Goal: Task Accomplishment & Management: Use online tool/utility

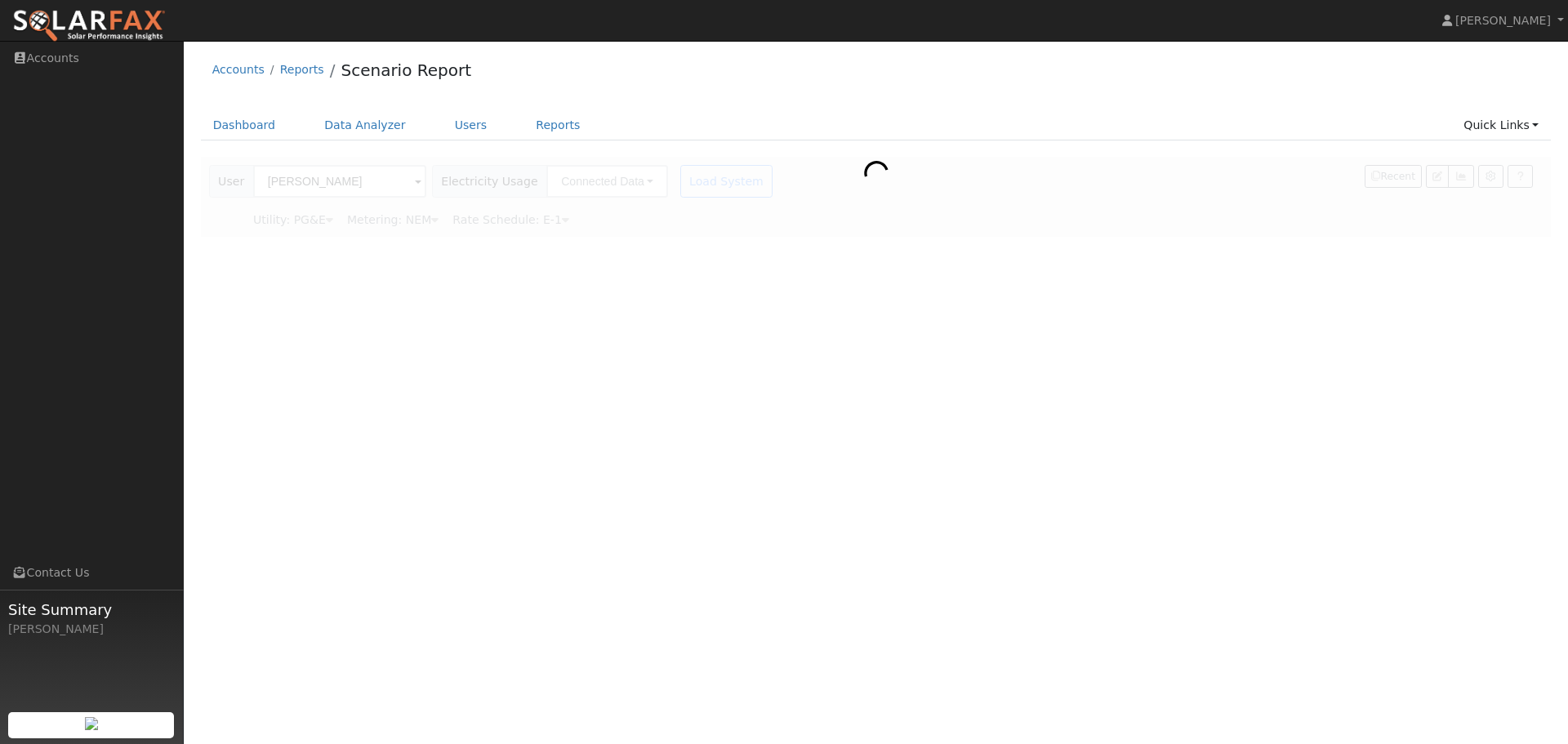
click at [301, 182] on div at bounding box center [876, 197] width 1351 height 80
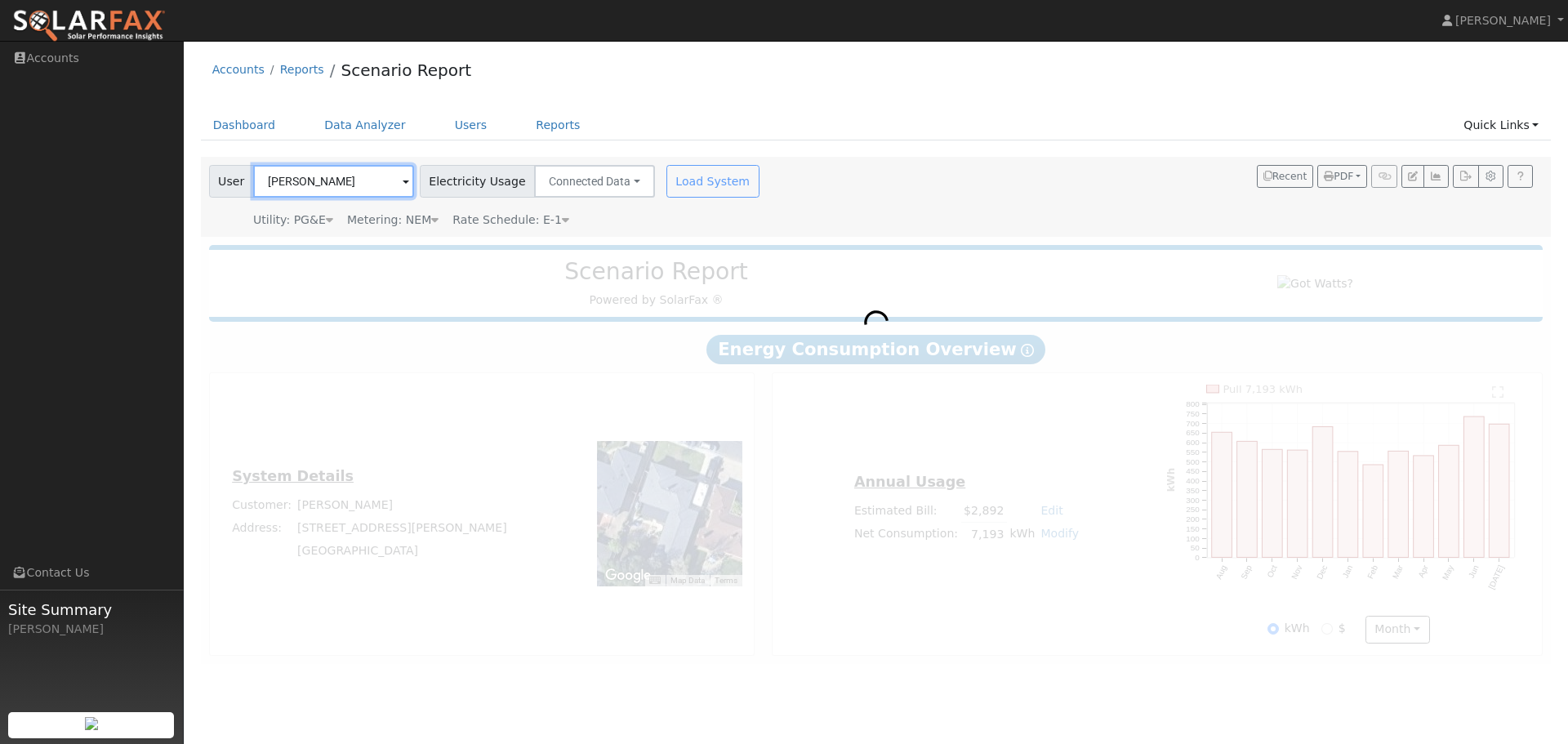
click at [319, 178] on input "[PERSON_NAME]" at bounding box center [334, 181] width 161 height 33
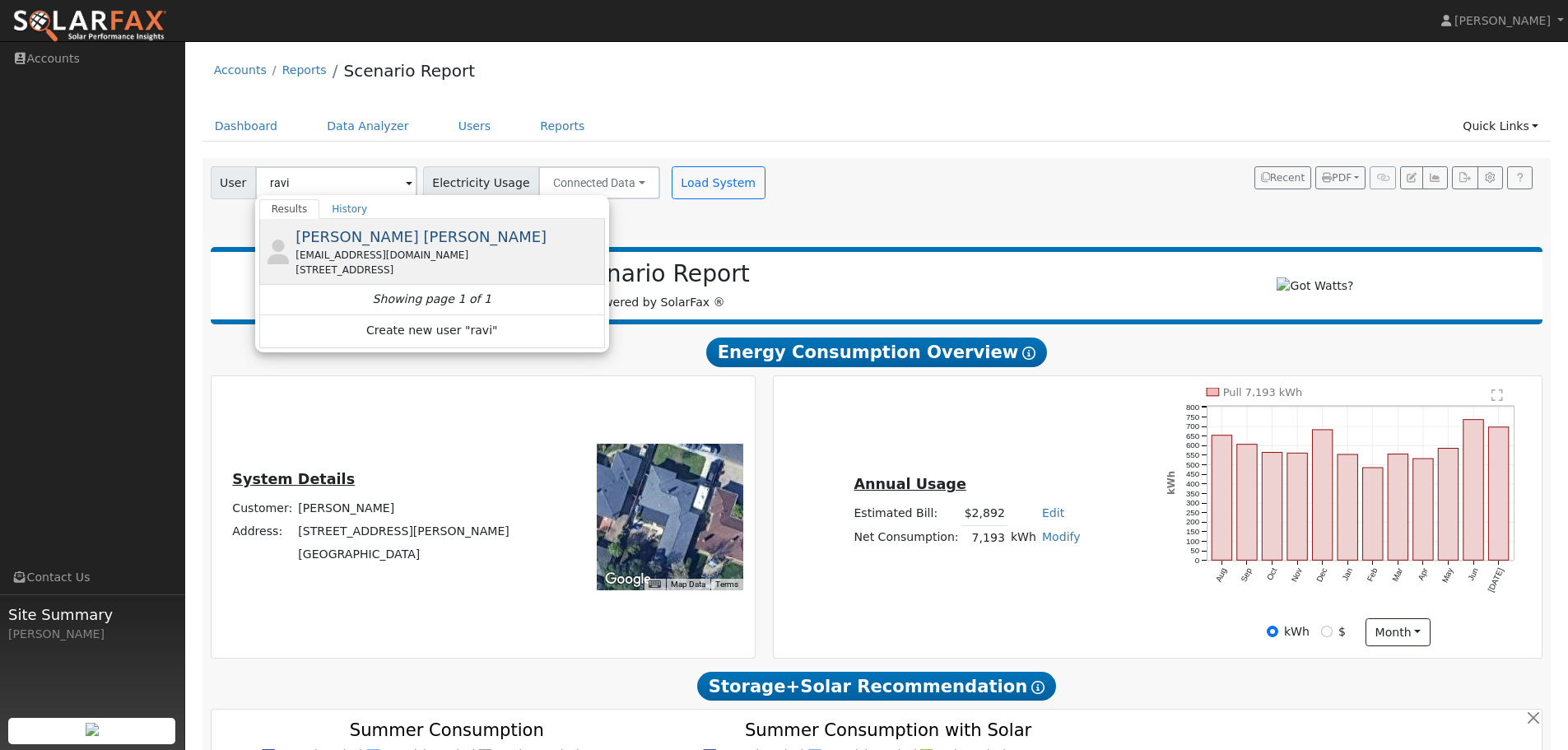
click at [326, 238] on span "[PERSON_NAME] [PERSON_NAME]" at bounding box center [421, 237] width 251 height 17
type input "[PERSON_NAME] [PERSON_NAME]"
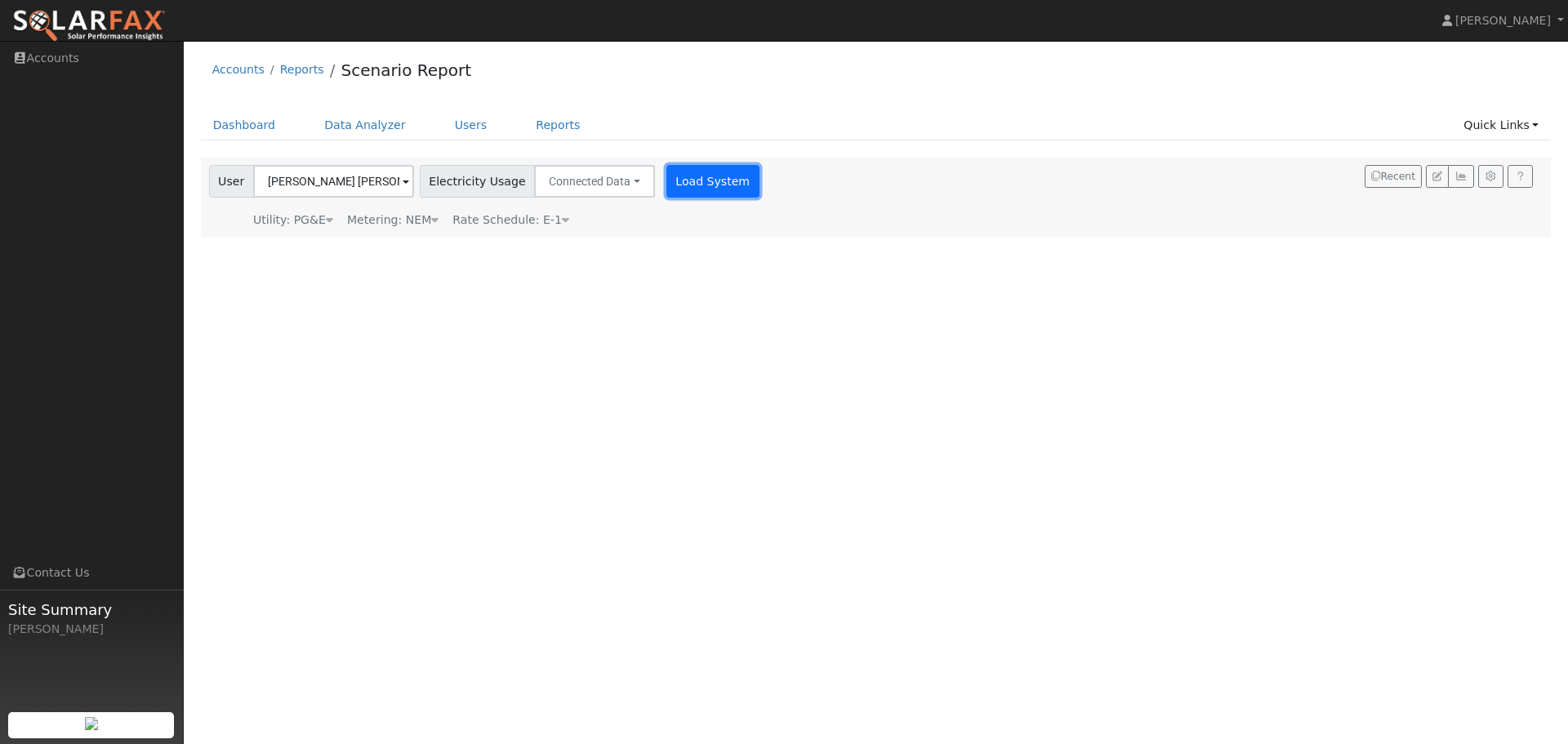
click at [674, 179] on button "Load System" at bounding box center [712, 181] width 93 height 33
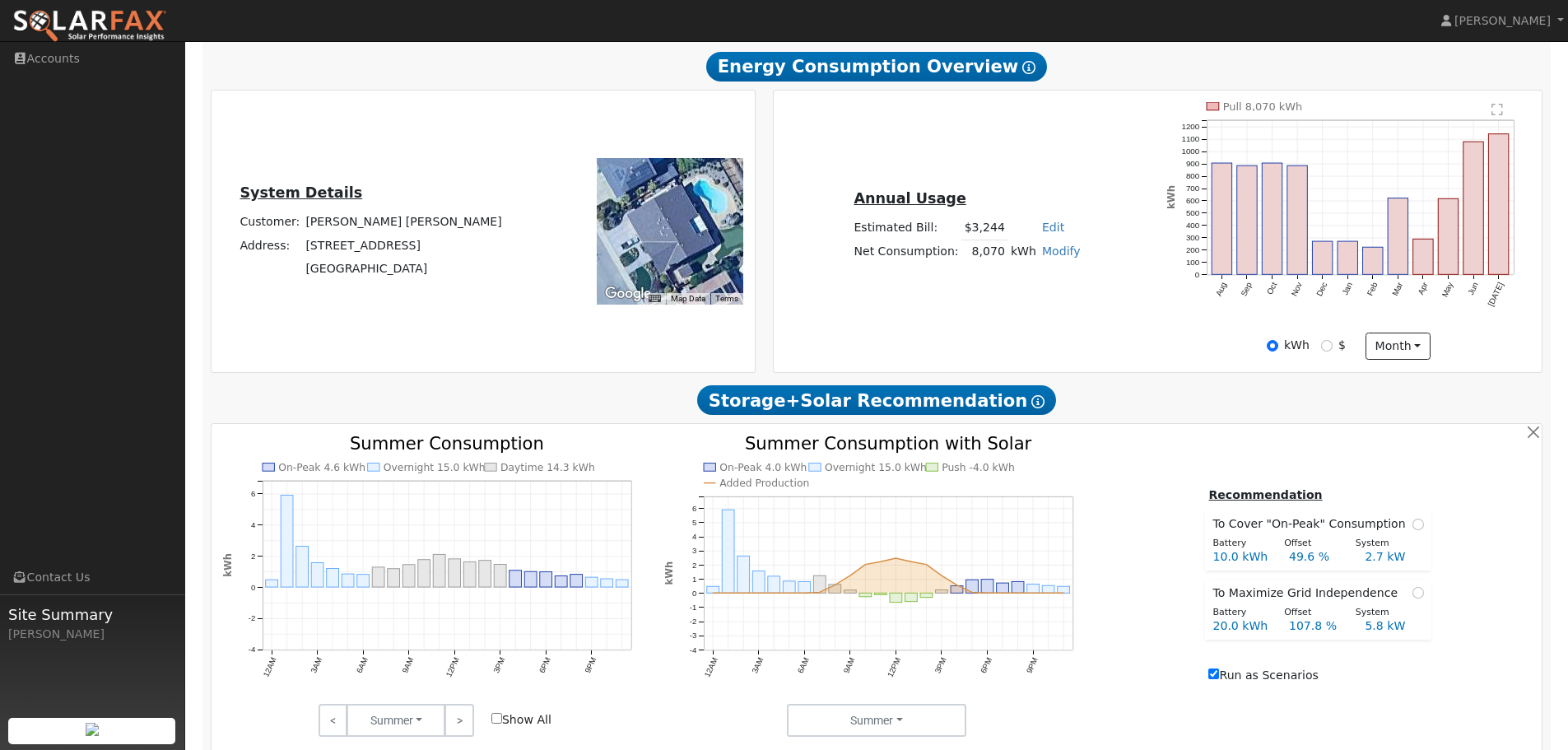
scroll to position [494, 0]
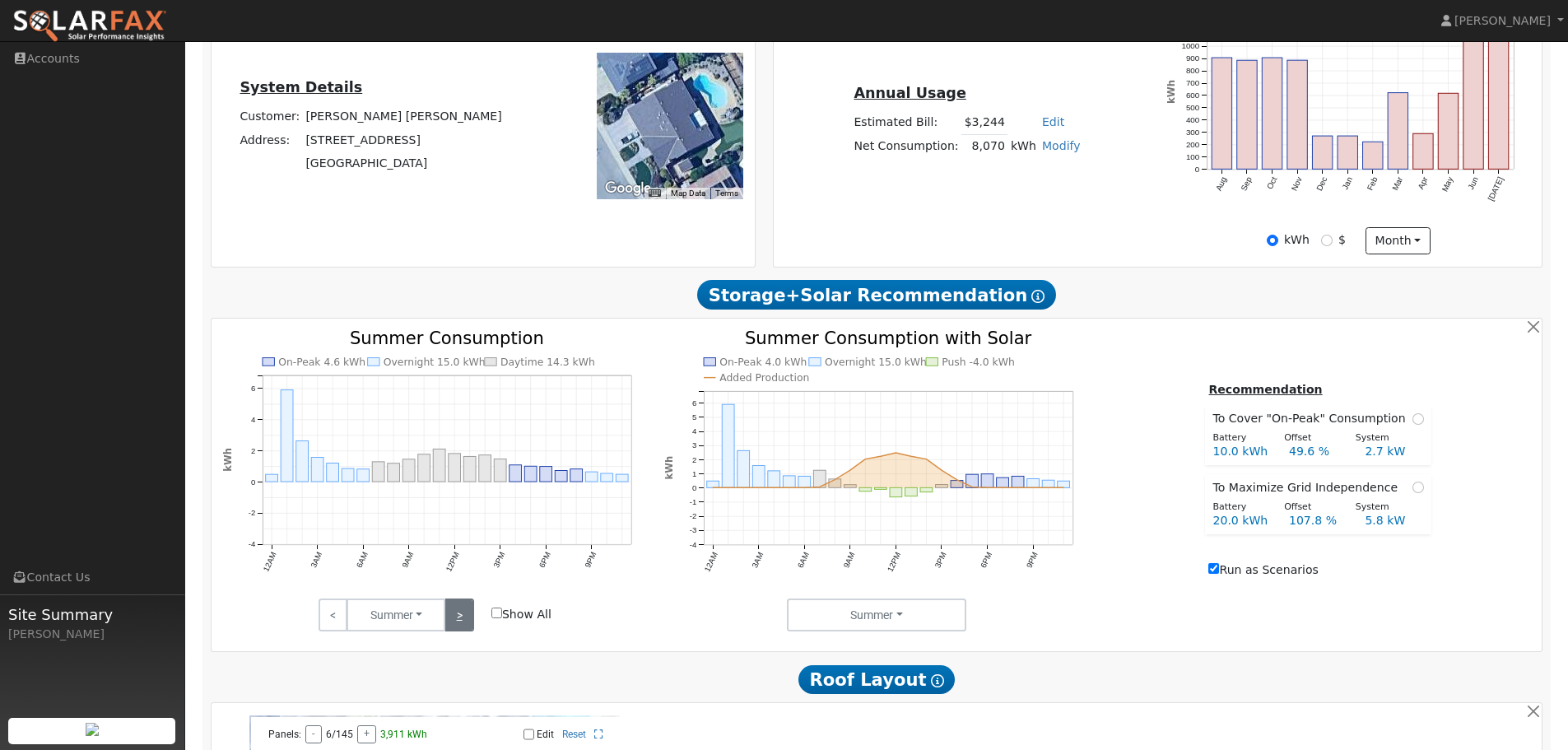
click at [463, 631] on link ">" at bounding box center [459, 615] width 29 height 33
click at [467, 631] on link ">" at bounding box center [459, 615] width 29 height 33
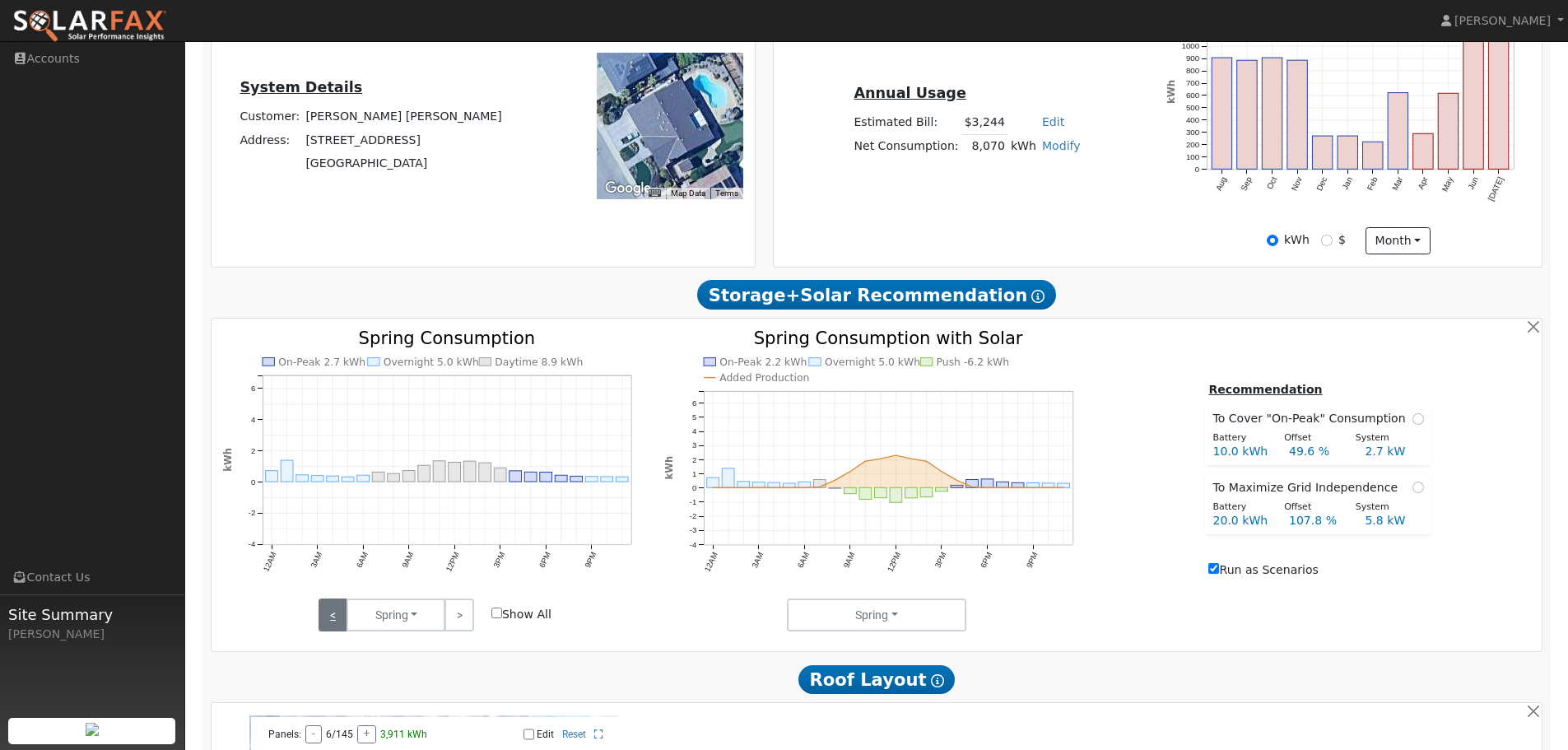
click at [329, 628] on link "<" at bounding box center [333, 615] width 29 height 33
click at [333, 628] on link "<" at bounding box center [333, 615] width 29 height 33
click at [460, 613] on link ">" at bounding box center [459, 615] width 29 height 33
click at [462, 612] on link ">" at bounding box center [459, 615] width 29 height 33
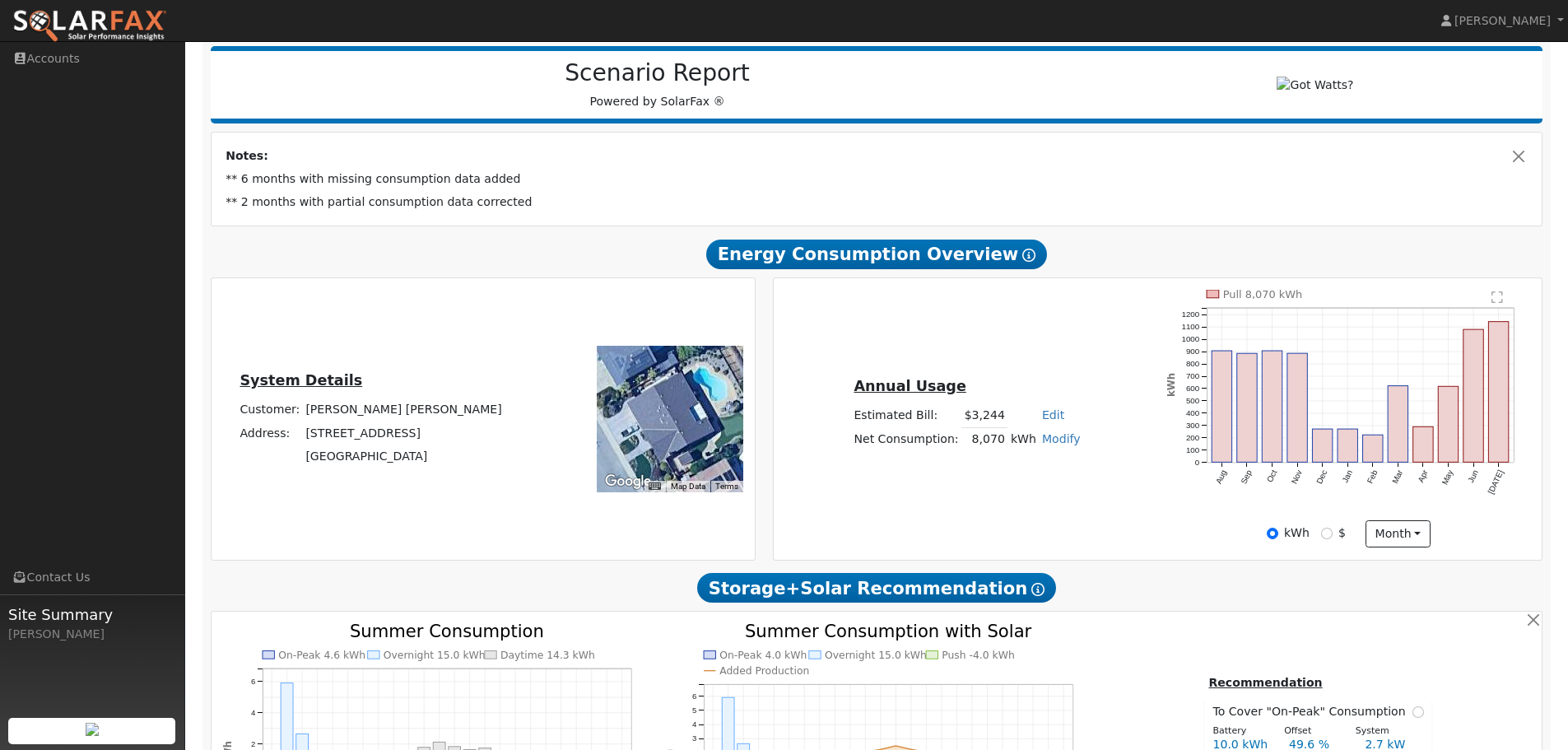
scroll to position [247, 0]
